Goal: Task Accomplishment & Management: Use online tool/utility

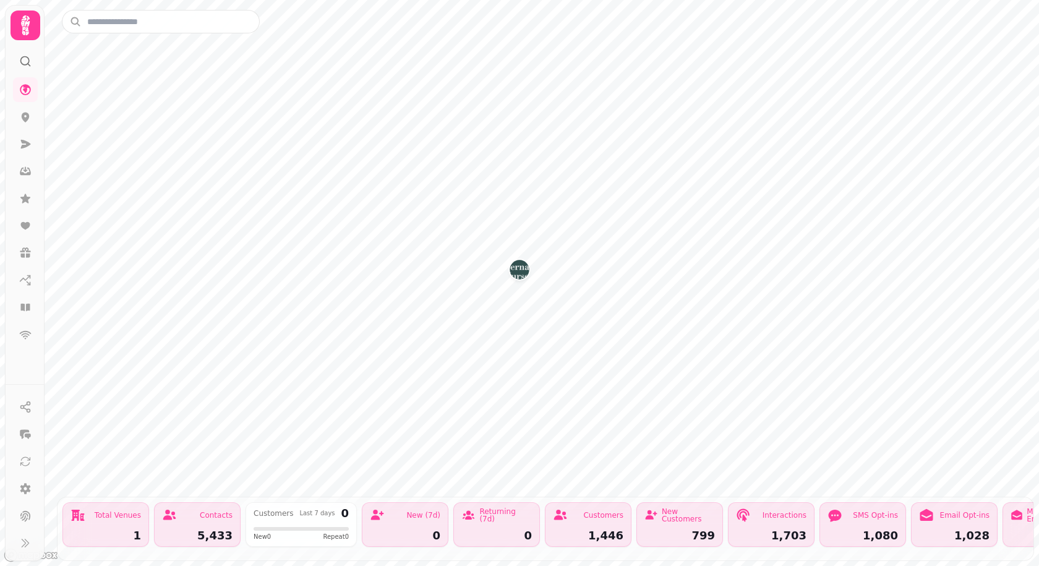
click at [28, 29] on icon at bounding box center [25, 25] width 9 height 20
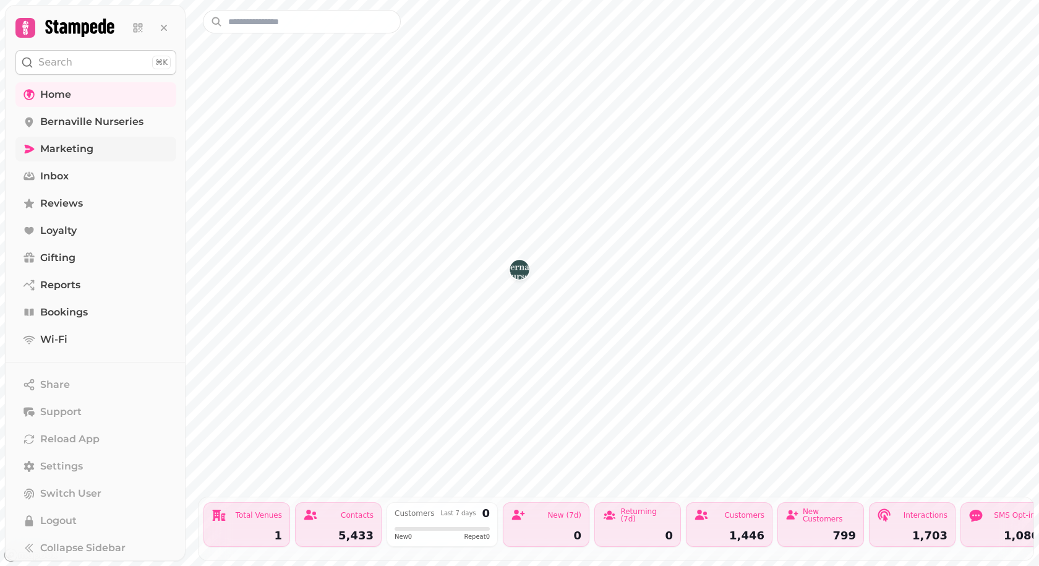
click at [62, 149] on span "Marketing" at bounding box center [66, 149] width 53 height 15
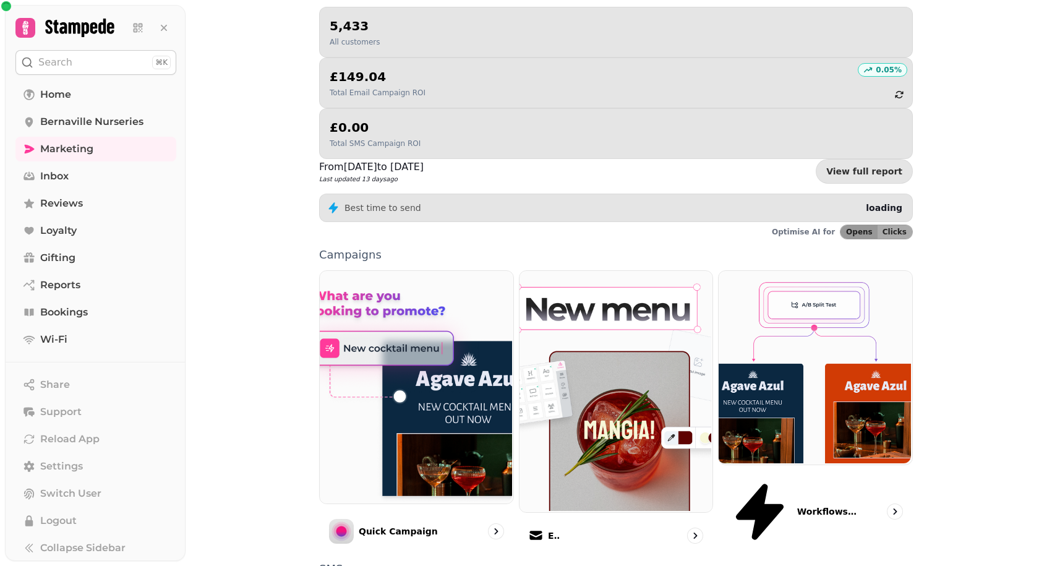
scroll to position [186, 0]
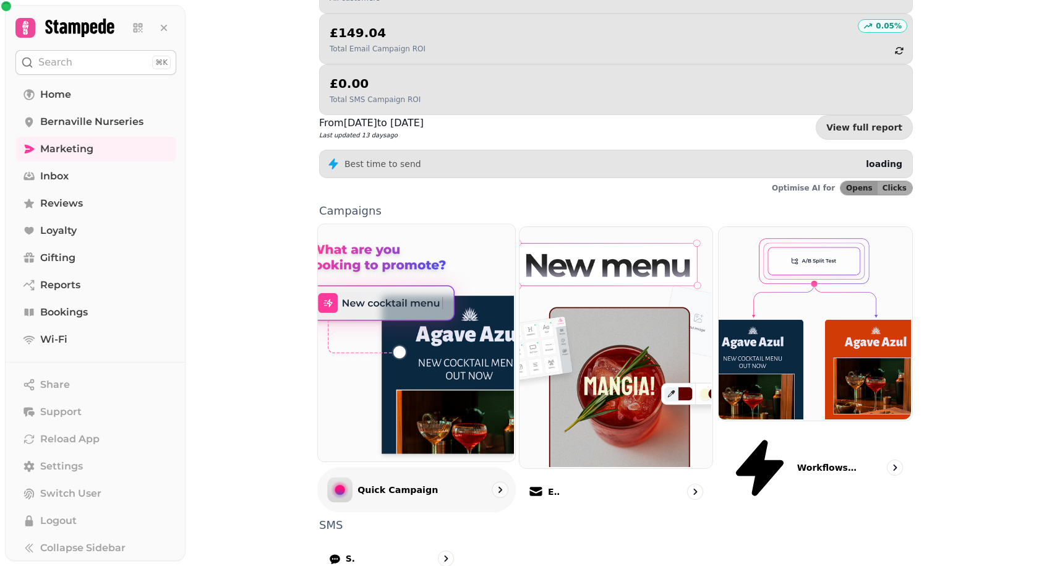
click at [401, 223] on img at bounding box center [415, 341] width 197 height 237
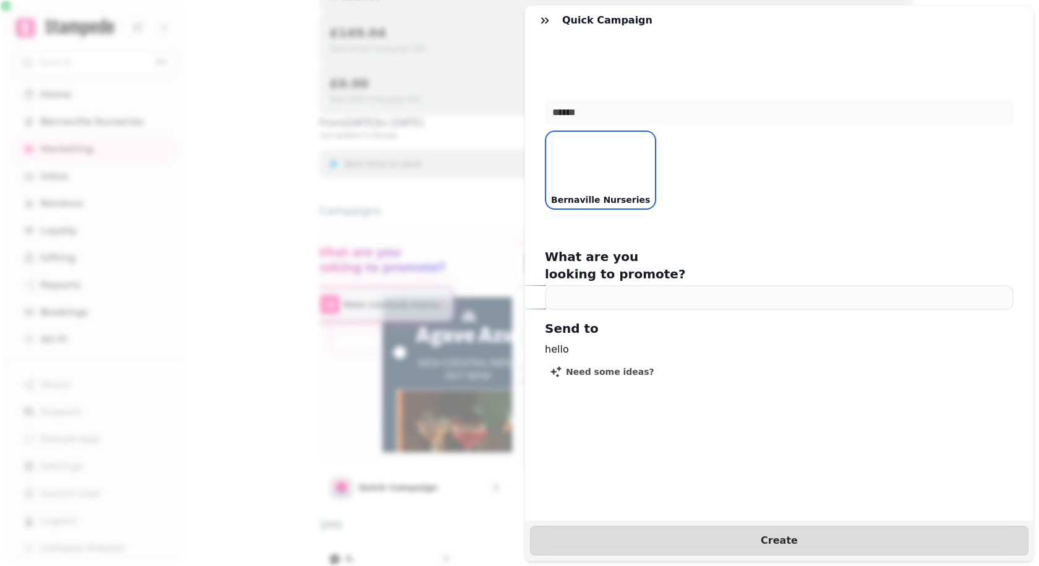
click at [247, 200] on div "Quick Campaign Bernaville Nurseries Bernaville Nurseries What are you looking t…" at bounding box center [519, 293] width 1039 height 546
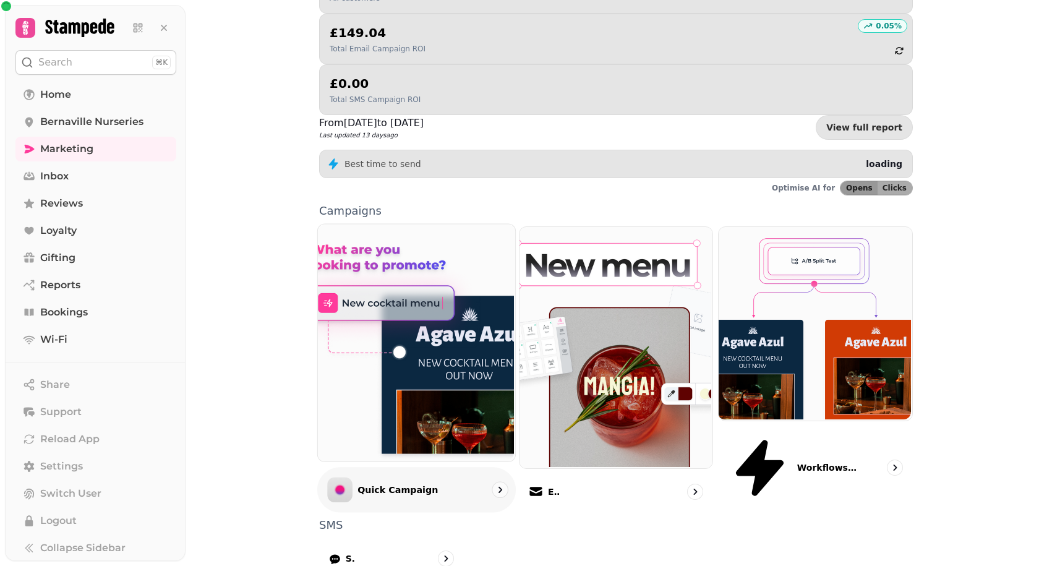
scroll to position [207, 0]
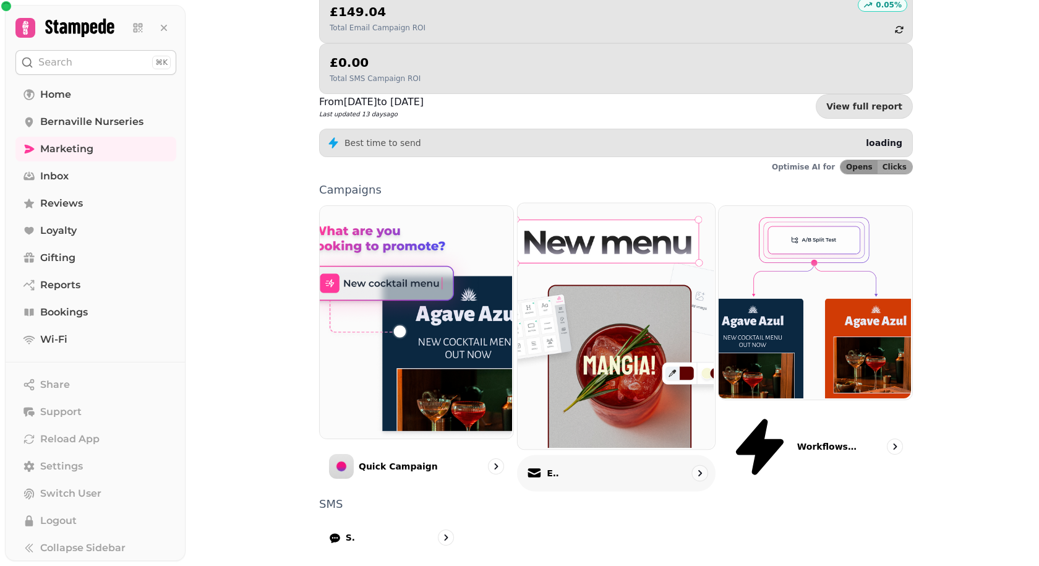
click at [605, 202] on img at bounding box center [614, 325] width 197 height 246
